Goal: Task Accomplishment & Management: Manage account settings

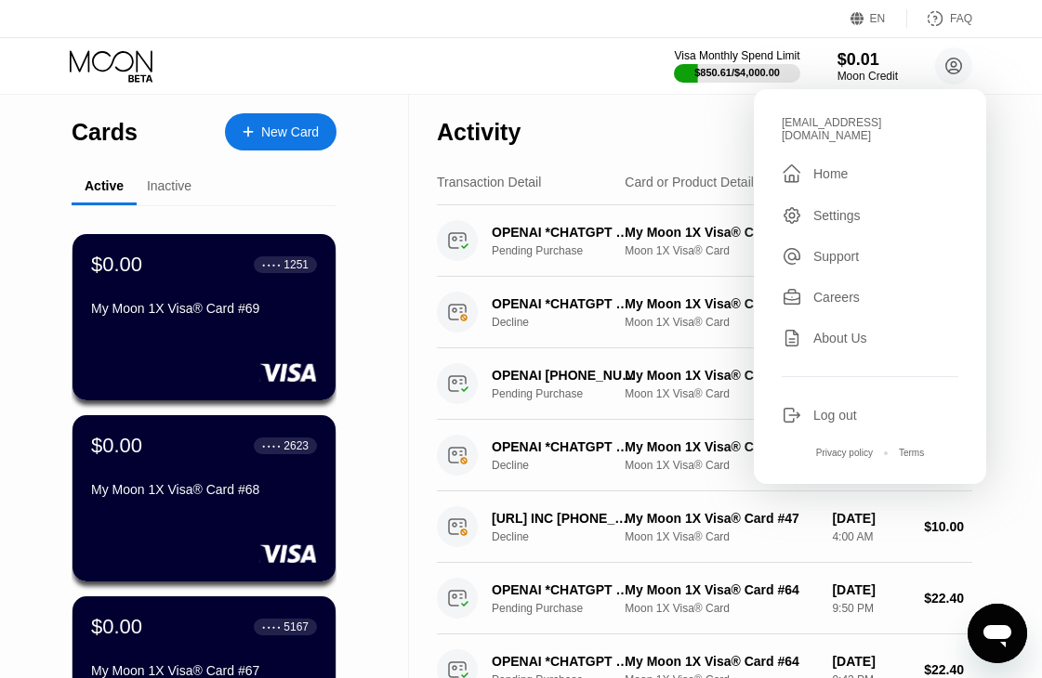
click at [841, 408] on div "Log out" at bounding box center [835, 415] width 44 height 15
click at [831, 408] on div "Log out" at bounding box center [835, 415] width 44 height 15
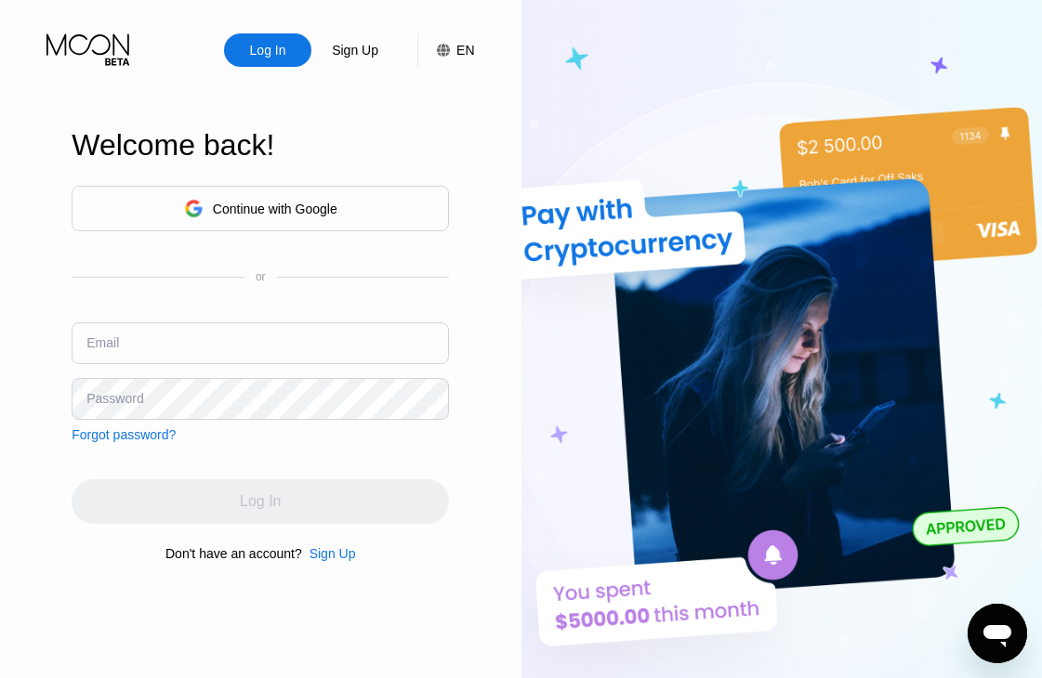
click at [271, 349] on input "text" at bounding box center [260, 343] width 377 height 42
paste input "[EMAIL_ADDRESS][DOMAIN_NAME]"
type input "[EMAIL_ADDRESS][DOMAIN_NAME]"
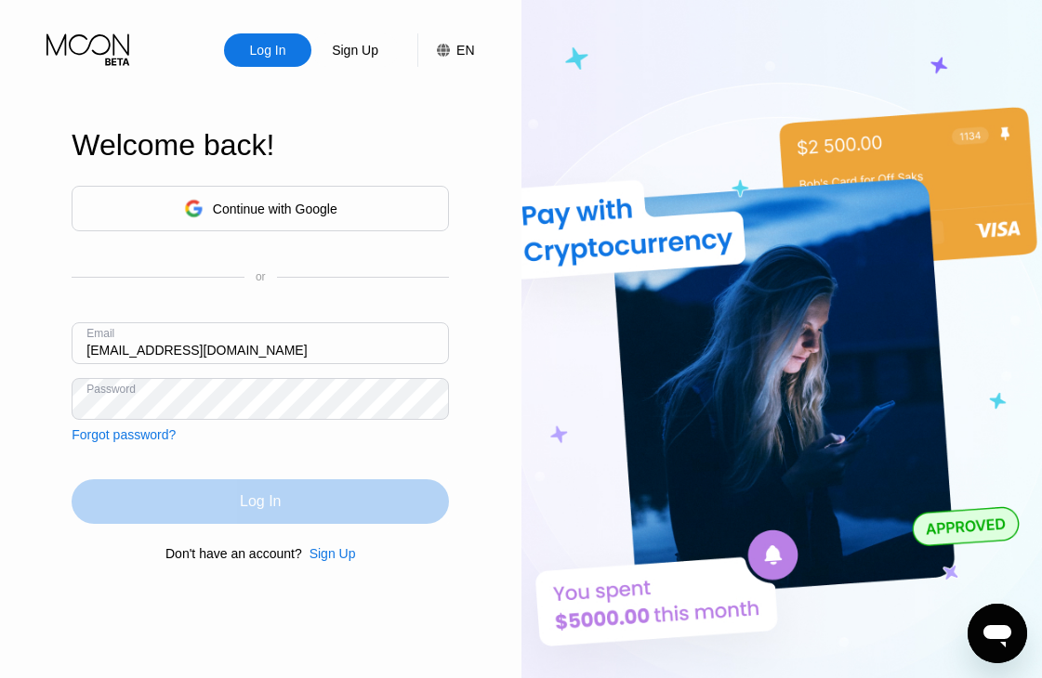
click at [293, 491] on div "Log In" at bounding box center [260, 501] width 377 height 45
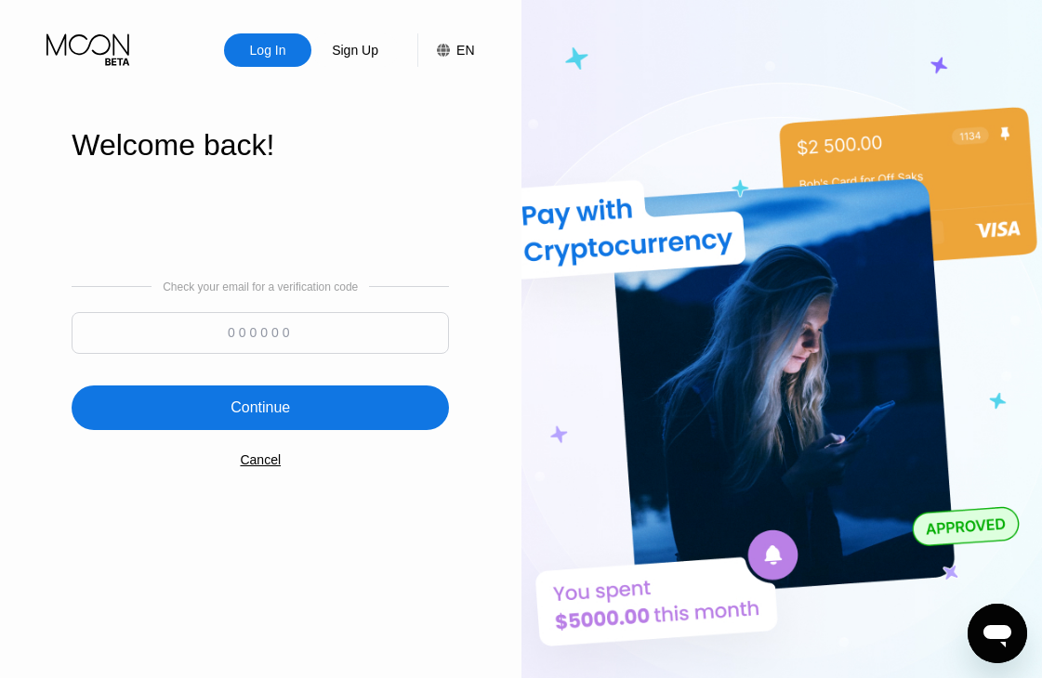
click at [243, 345] on input at bounding box center [260, 333] width 377 height 42
paste input "294913"
type input "294913"
click at [267, 409] on div "Continue" at bounding box center [259, 408] width 59 height 19
